Goal: Understand process/instructions: Learn how to perform a task or action

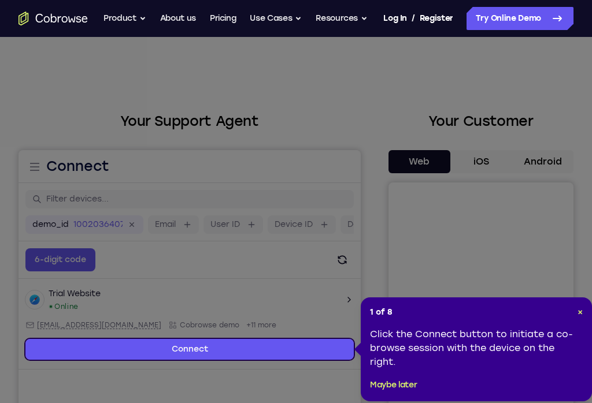
click at [589, 314] on div "1 of 8 × Click the Connect button to initiate a co-browse session with the devi…" at bounding box center [475, 349] width 231 height 104
click at [581, 312] on span "×" at bounding box center [579, 312] width 5 height 10
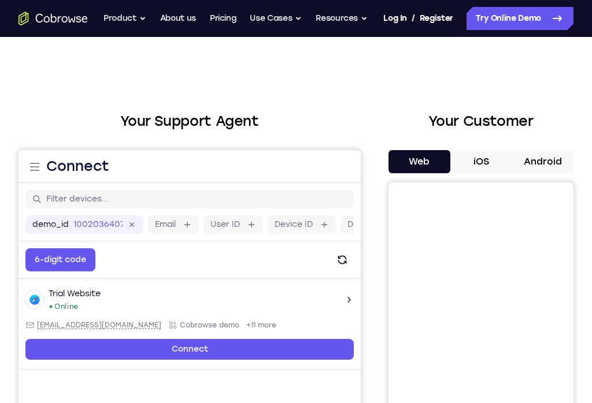
click at [538, 162] on button "Android" at bounding box center [542, 161] width 62 height 23
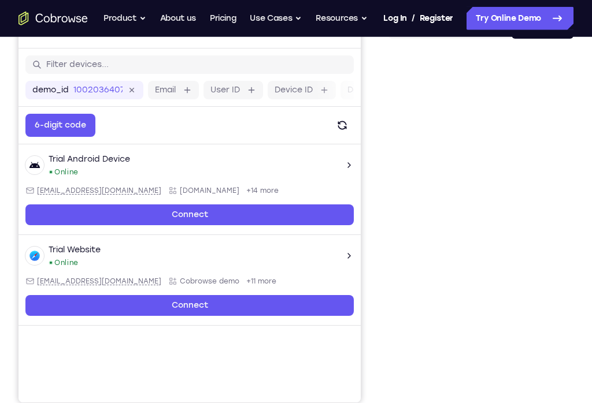
scroll to position [153, 0]
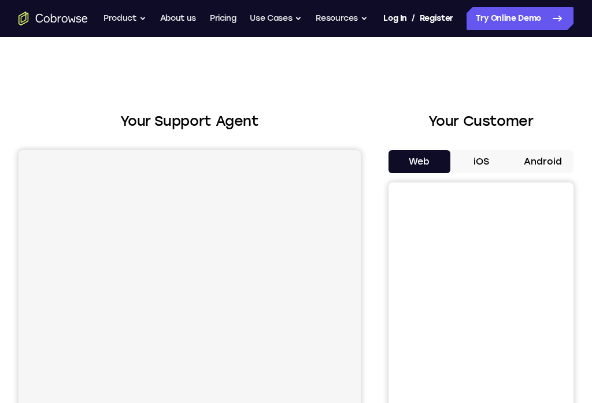
click at [551, 159] on button "Android" at bounding box center [542, 161] width 62 height 23
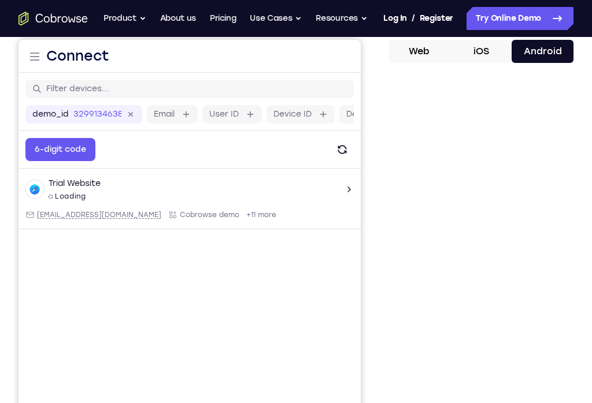
scroll to position [109, 0]
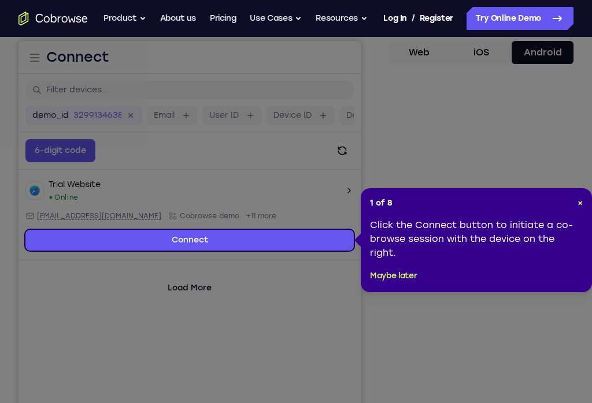
click at [564, 209] on header "1 of 8 ×" at bounding box center [476, 204] width 213 height 12
click at [571, 199] on header "1 of 8 ×" at bounding box center [476, 204] width 213 height 12
click at [568, 203] on header "1 of 8 ×" at bounding box center [476, 204] width 213 height 12
click at [579, 198] on span "×" at bounding box center [579, 203] width 5 height 10
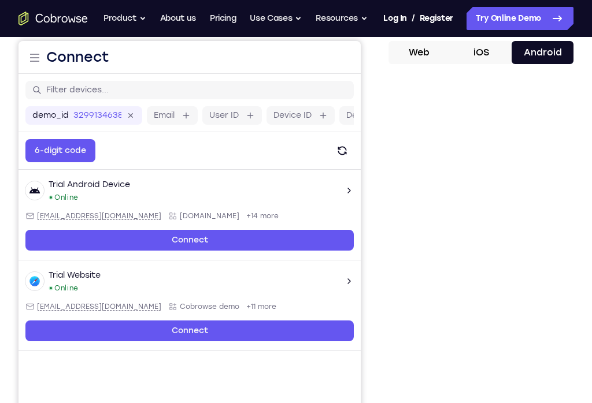
click at [587, 222] on div "Your Support Agent Your Customer Web iOS Android Next Steps We’d be happy to gi…" at bounding box center [296, 317] width 592 height 778
click at [570, 239] on div at bounding box center [480, 250] width 185 height 355
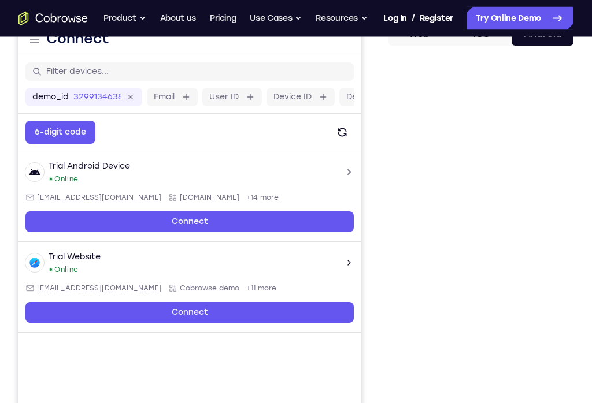
scroll to position [128, 0]
click at [578, 218] on div "Your Support Agent Your Customer Web iOS Android Next Steps We’d be happy to gi…" at bounding box center [296, 298] width 592 height 778
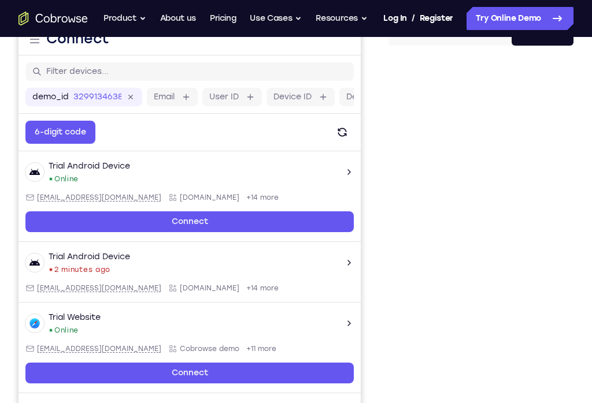
click at [575, 232] on div "Your Support Agent Your Customer Web iOS Android Next Steps We’d be happy to gi…" at bounding box center [296, 298] width 592 height 778
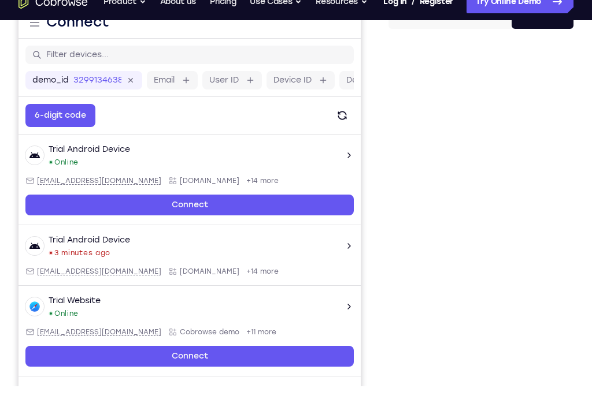
scroll to position [146, 0]
